Goal: Find specific page/section: Find specific page/section

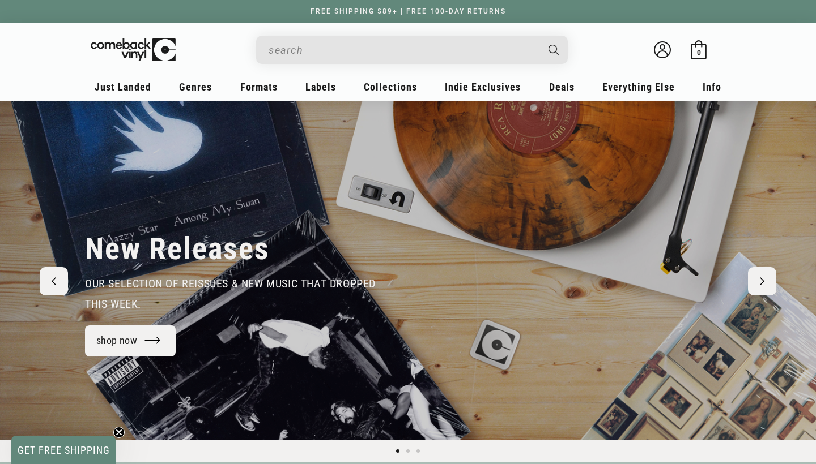
click at [374, 52] on input "When autocomplete results are available use up and down arrows to review and en…" at bounding box center [403, 50] width 269 height 23
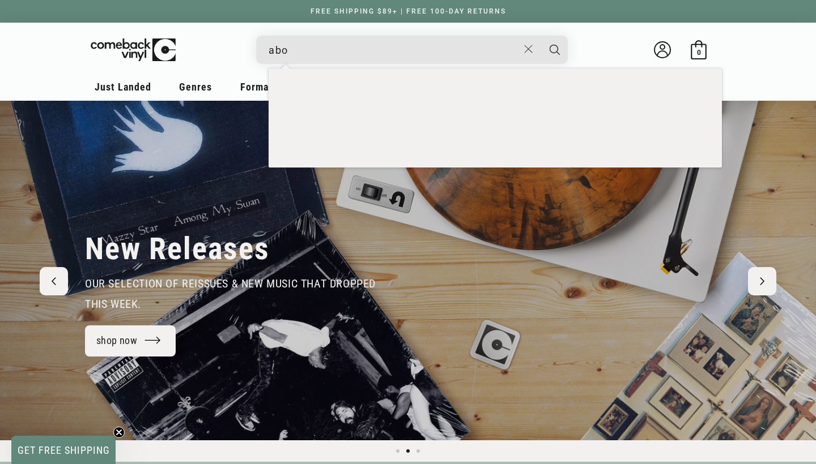
scroll to position [0, 816]
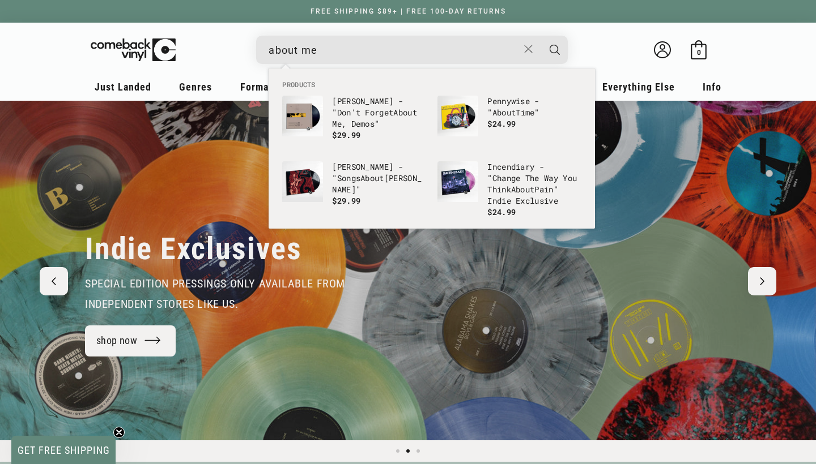
type input "about me"
click at [202, 208] on div "Indie Exclusives special edition pressings only available from independent stor…" at bounding box center [239, 271] width 309 height 217
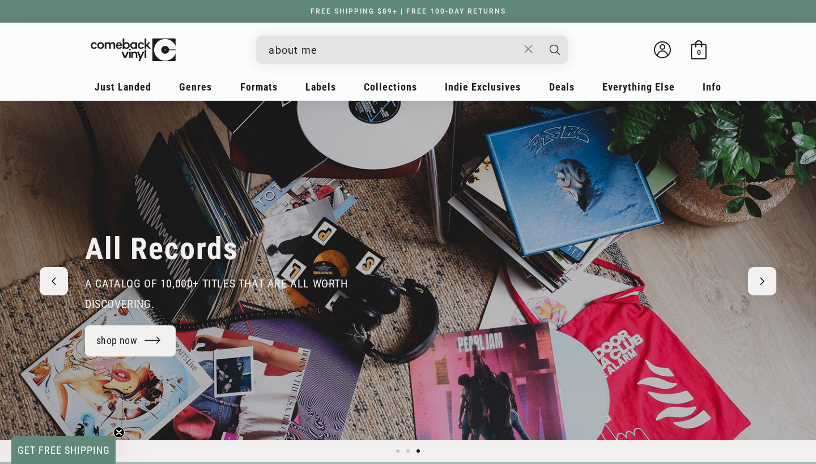
scroll to position [0, 0]
click at [521, 54] on button "Close" at bounding box center [528, 49] width 21 height 25
click at [620, 52] on details-modal "JXDN - "Tell Me About Tomorrow" Regular price $ 19.99 Regular price $ Sale pric…" at bounding box center [412, 50] width 464 height 28
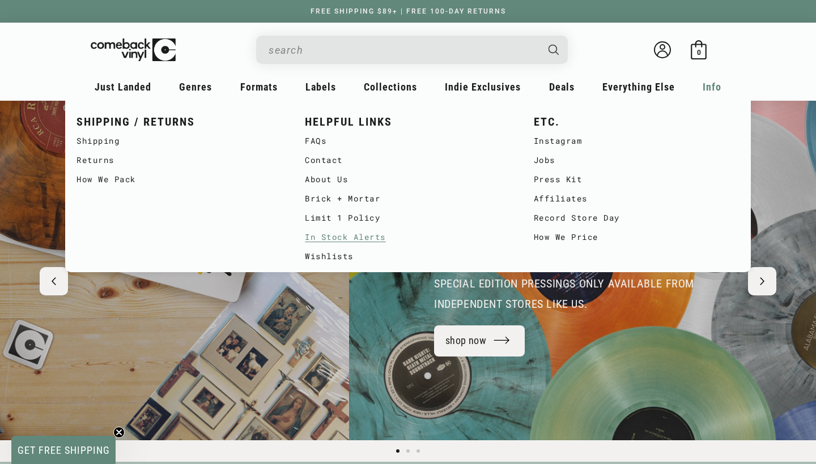
scroll to position [0, 816]
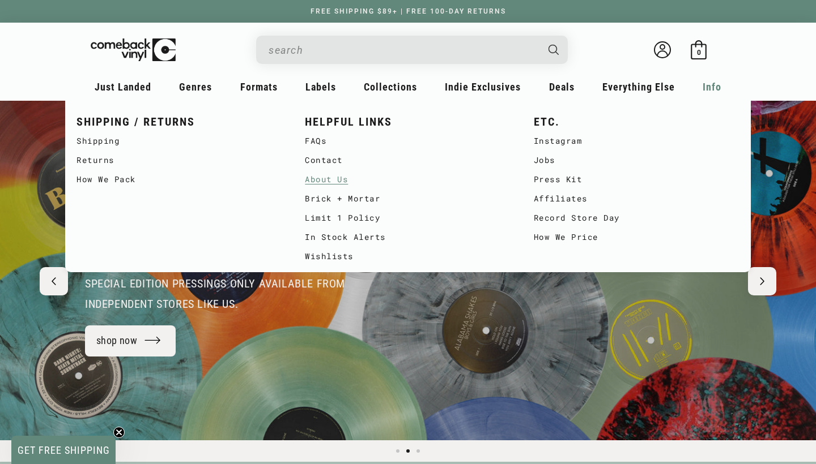
click at [314, 178] on link "About Us" at bounding box center [408, 179] width 206 height 19
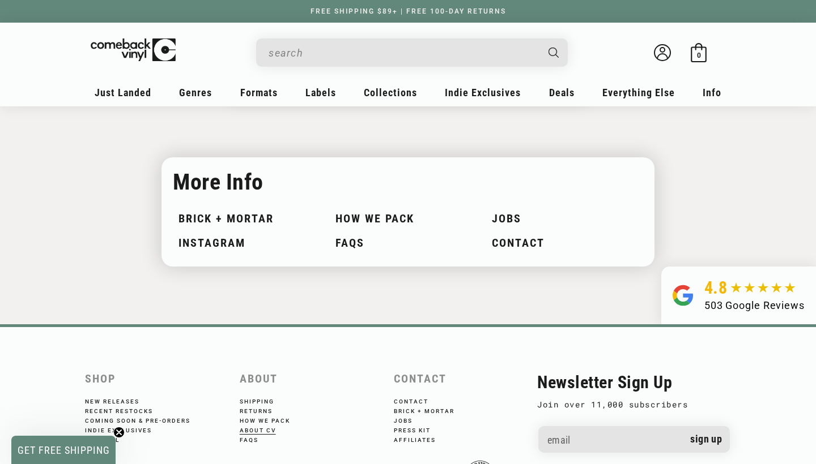
scroll to position [1249, 0]
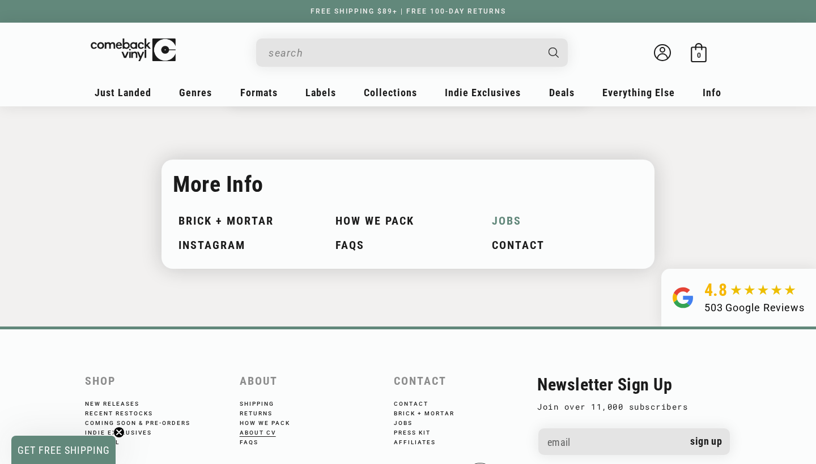
click at [510, 218] on link "Jobs" at bounding box center [565, 221] width 146 height 13
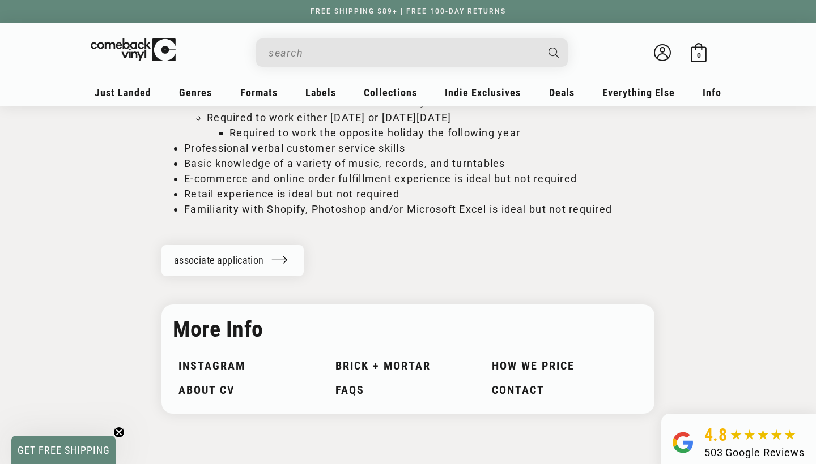
scroll to position [1541, 0]
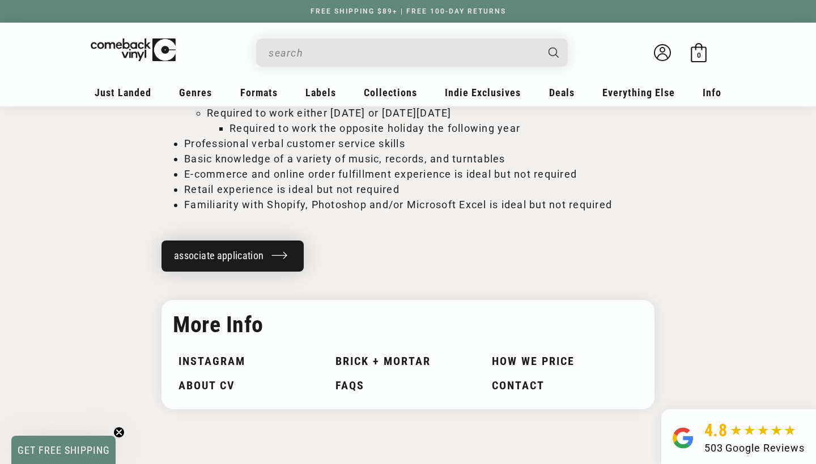
click at [265, 257] on link "associate application" at bounding box center [232, 256] width 142 height 31
